Goal: Information Seeking & Learning: Learn about a topic

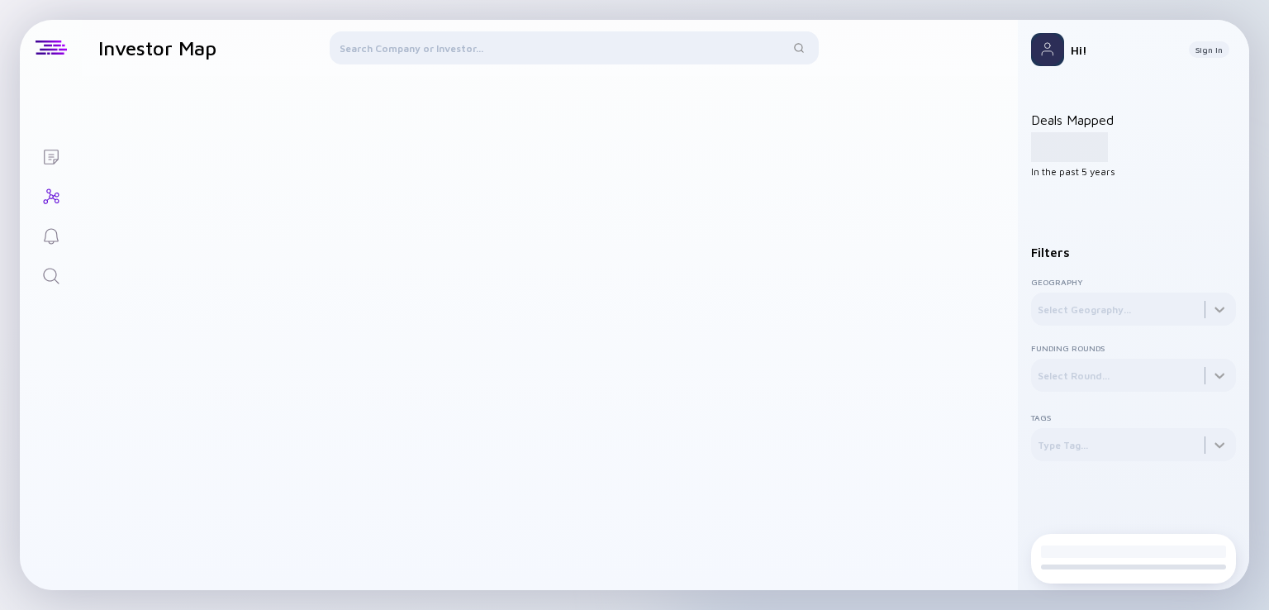
click at [473, 62] on div at bounding box center [574, 51] width 489 height 40
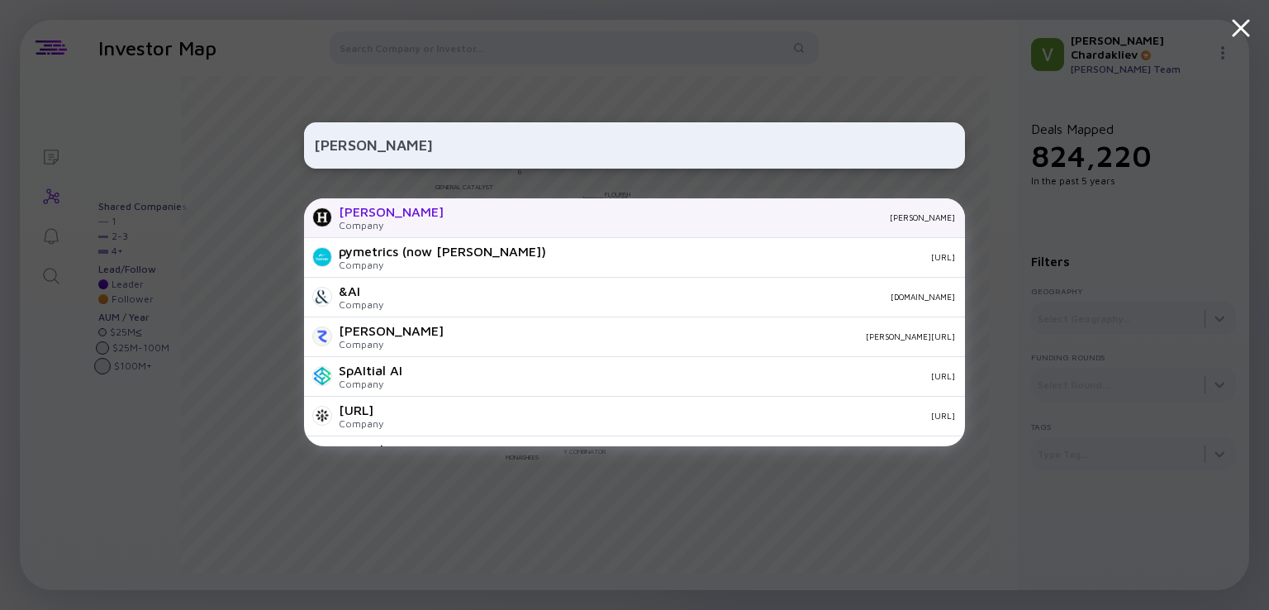
type input "[PERSON_NAME]"
click at [457, 220] on div "[PERSON_NAME]" at bounding box center [706, 217] width 498 height 10
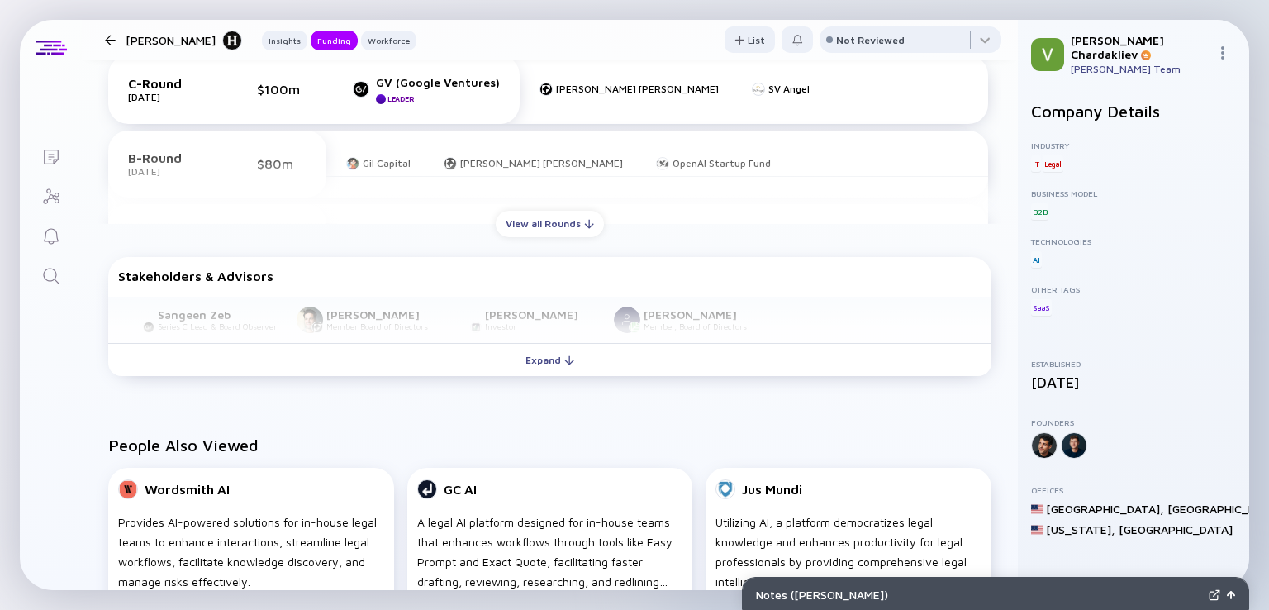
scroll to position [734, 0]
click at [531, 223] on div "View all Rounds" at bounding box center [550, 225] width 108 height 26
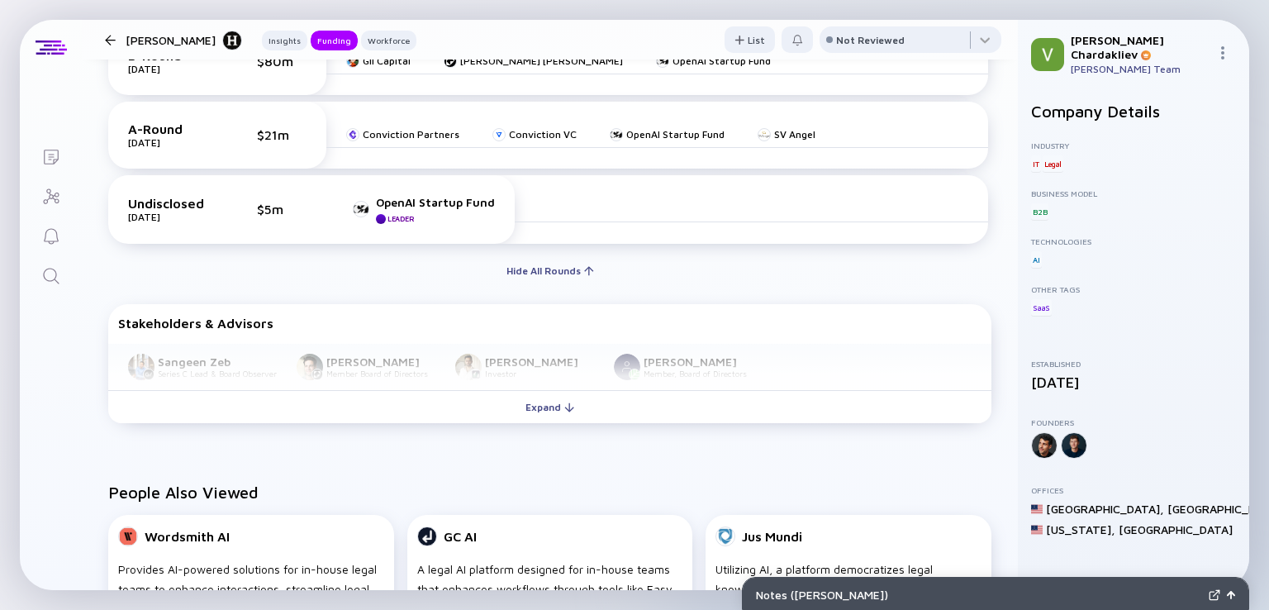
scroll to position [836, 0]
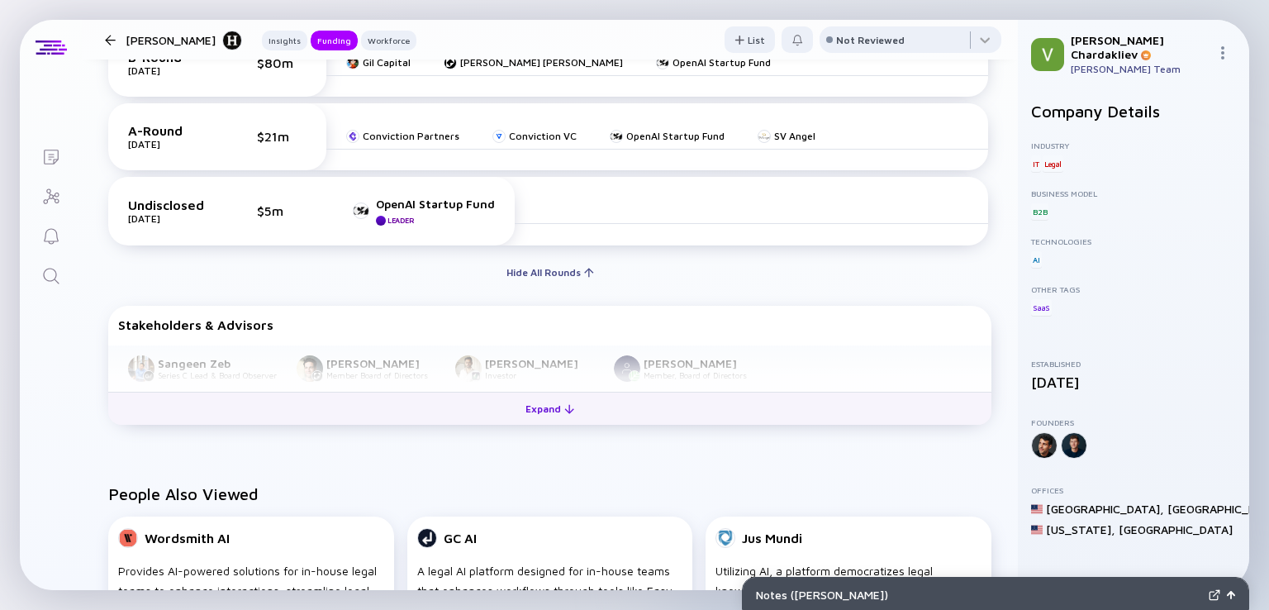
click at [558, 407] on div "Expand" at bounding box center [550, 409] width 69 height 26
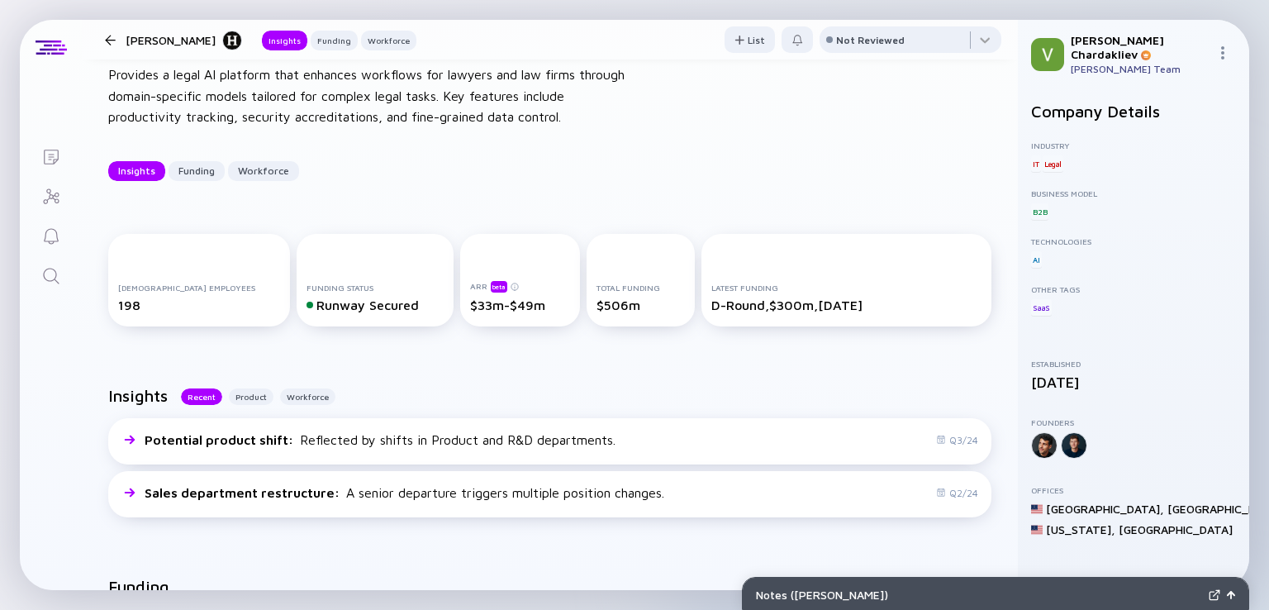
scroll to position [0, 0]
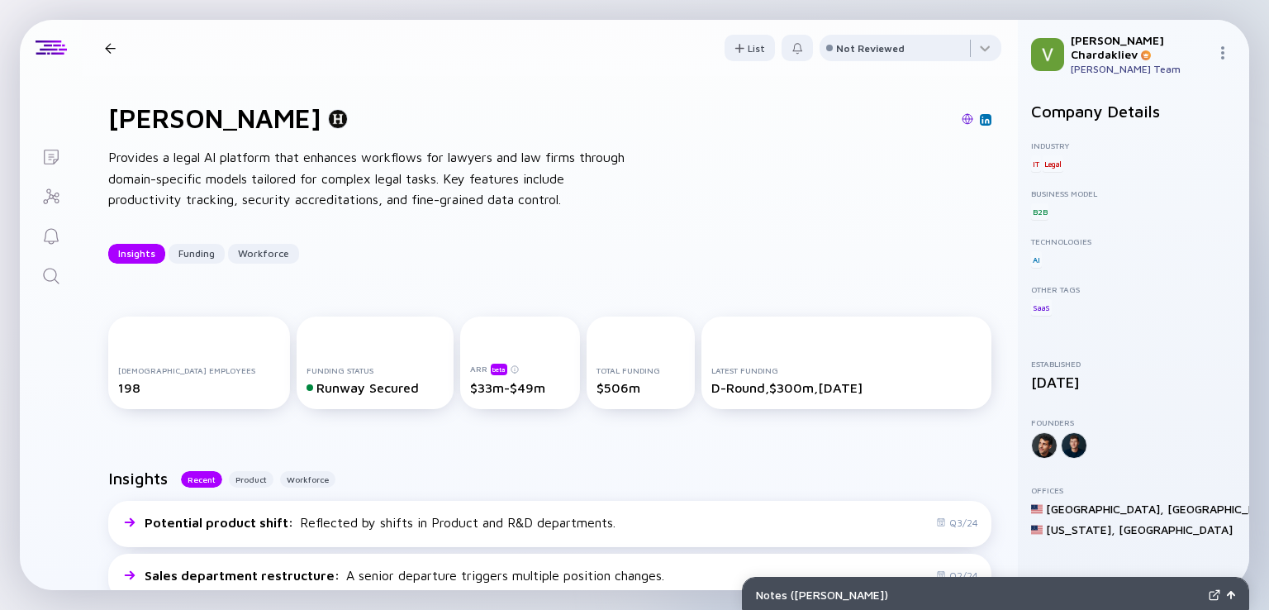
click at [962, 123] on img at bounding box center [968, 119] width 12 height 12
click at [112, 50] on div at bounding box center [110, 48] width 11 height 11
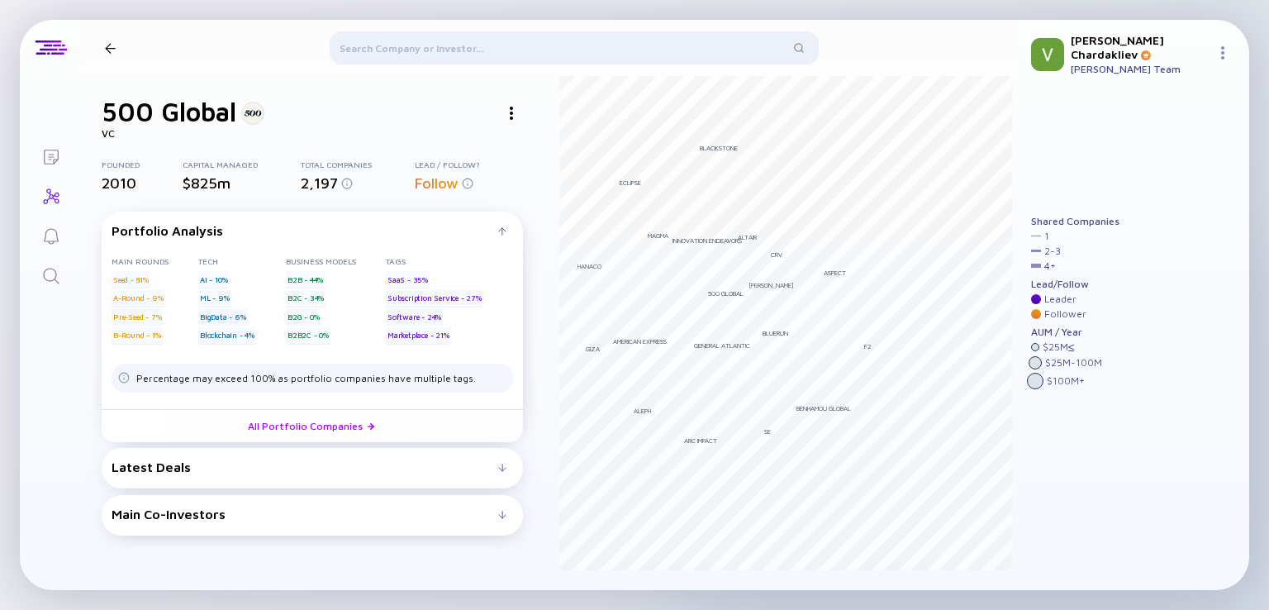
click at [112, 52] on div at bounding box center [110, 48] width 11 height 11
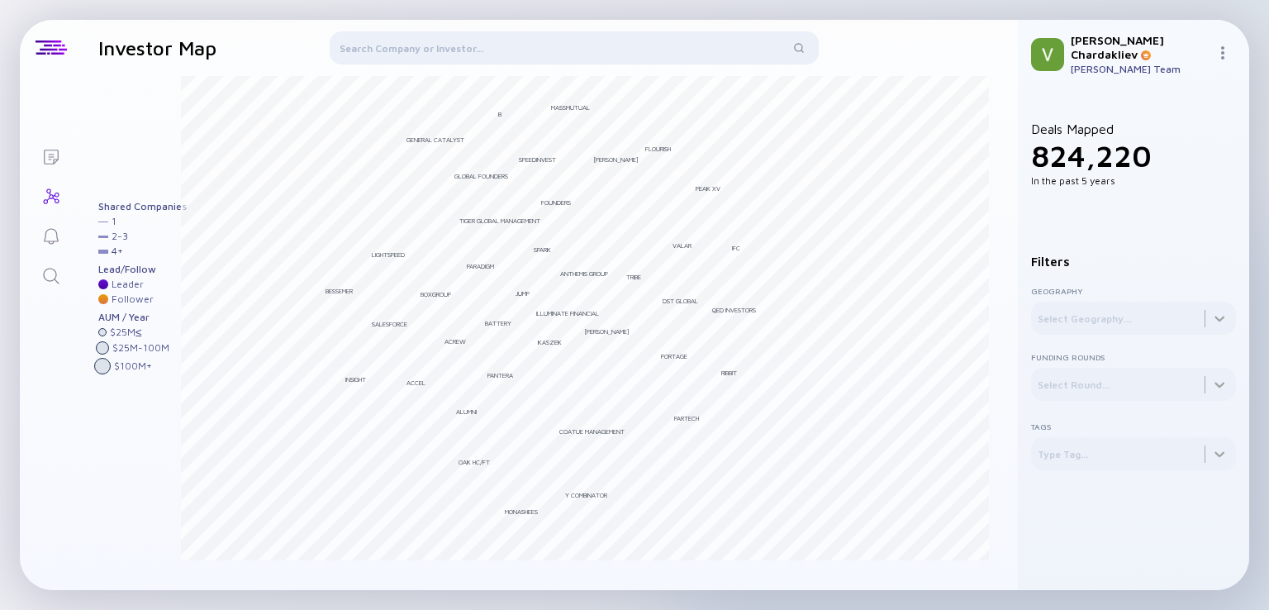
click at [50, 241] on icon "Reminders" at bounding box center [51, 236] width 20 height 20
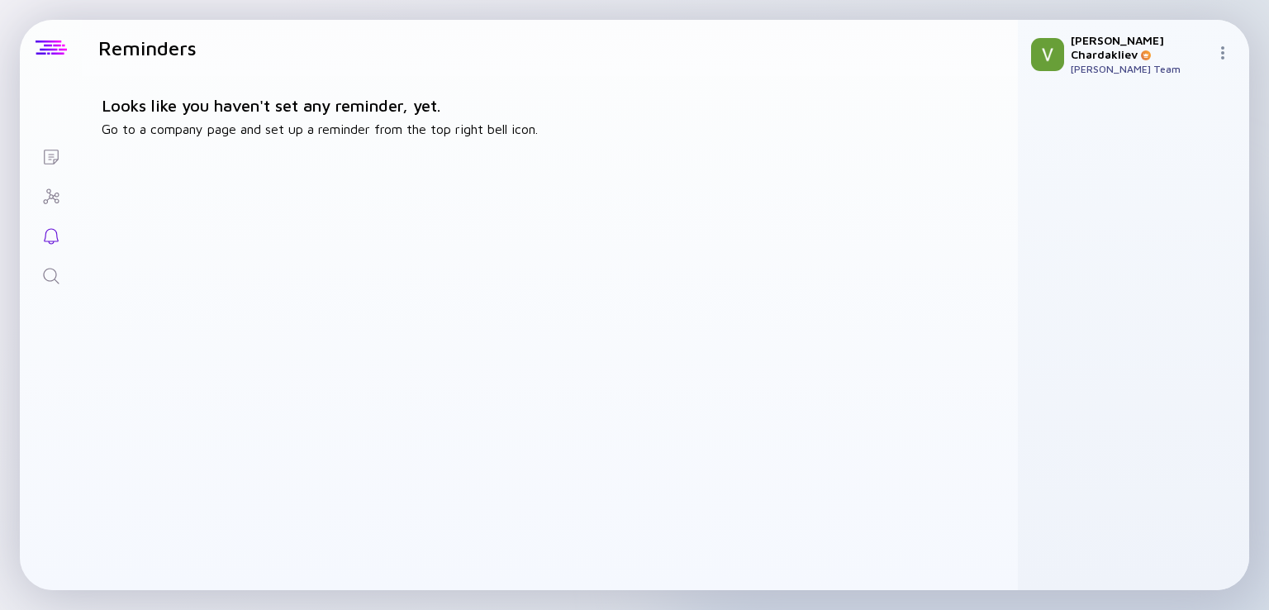
click at [51, 50] on div at bounding box center [51, 47] width 31 height 15
